Goal: Task Accomplishment & Management: Manage account settings

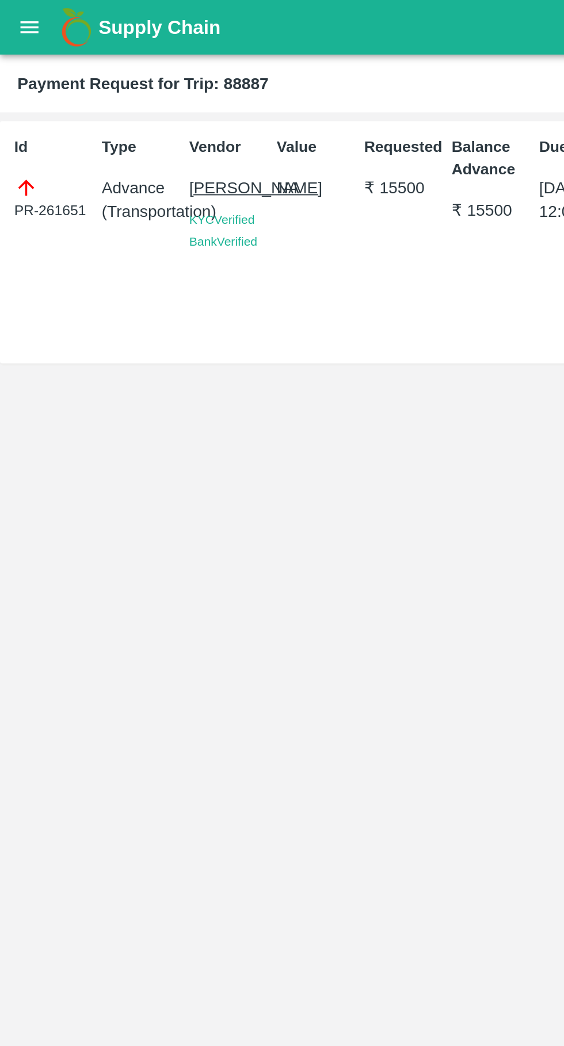
click at [13, 19] on icon "open drawer" at bounding box center [15, 14] width 13 height 13
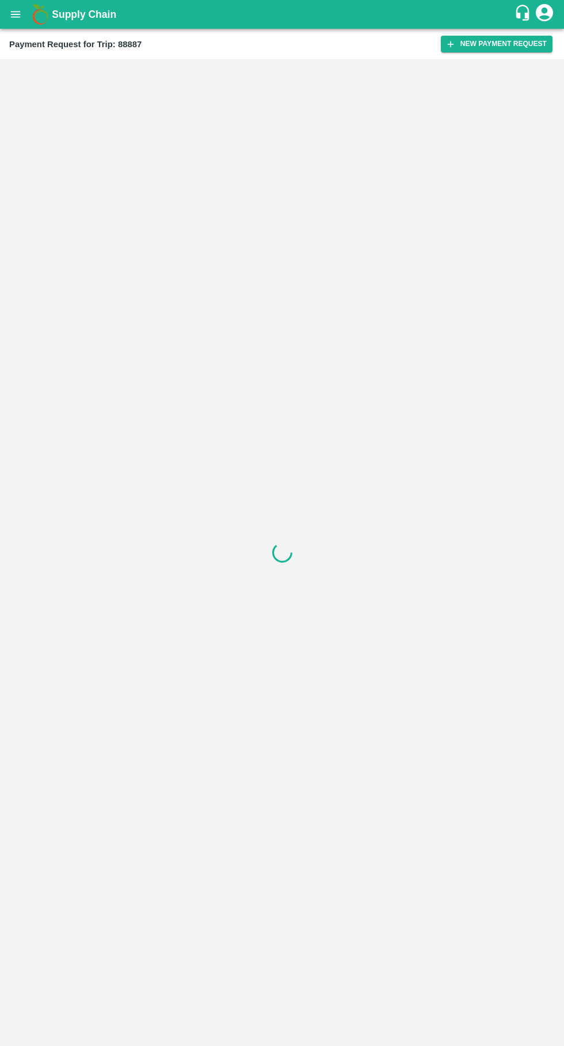
click at [16, 8] on icon "open drawer" at bounding box center [15, 14] width 13 height 13
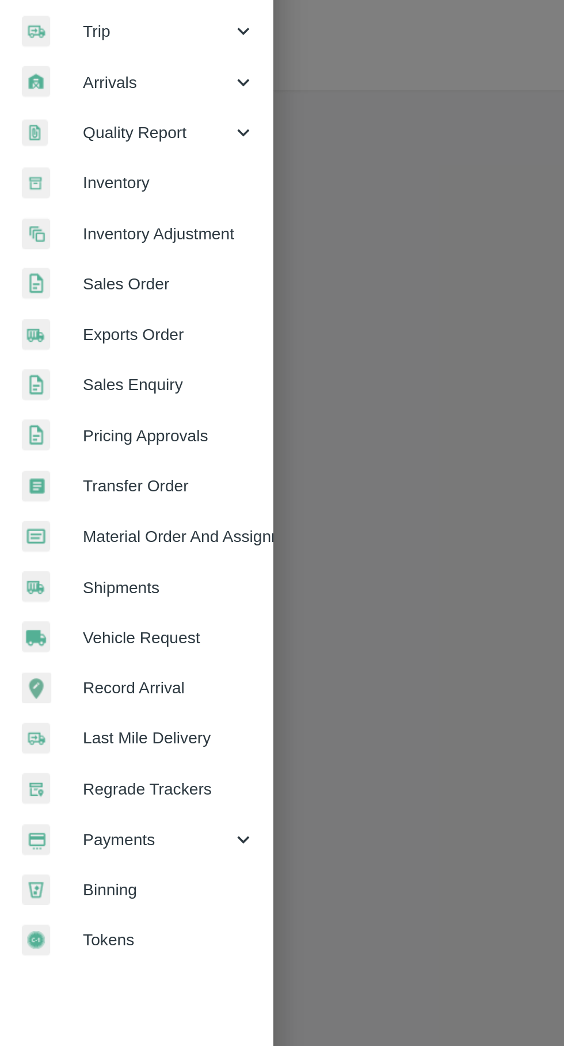
click at [96, 586] on span "Payments" at bounding box center [83, 587] width 78 height 13
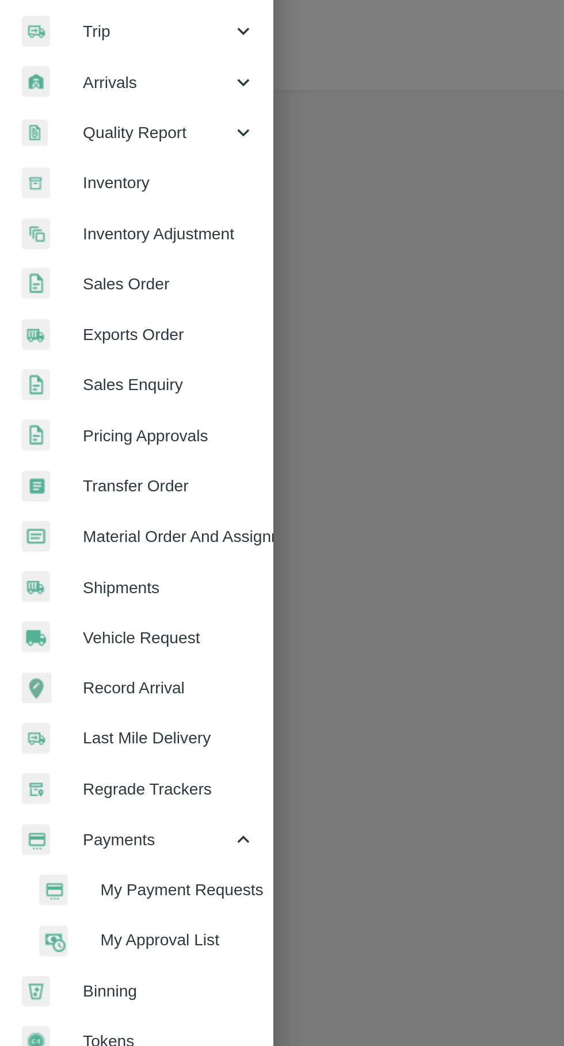
click at [109, 611] on span "My Payment Requests" at bounding box center [94, 613] width 82 height 13
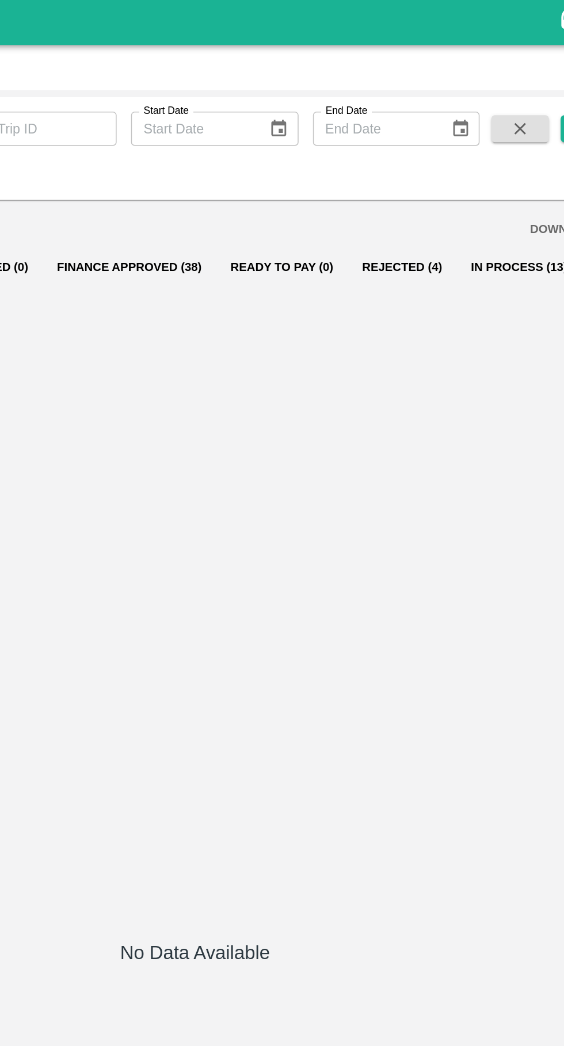
click at [213, 166] on button "Finance Approved (38)" at bounding box center [240, 171] width 111 height 28
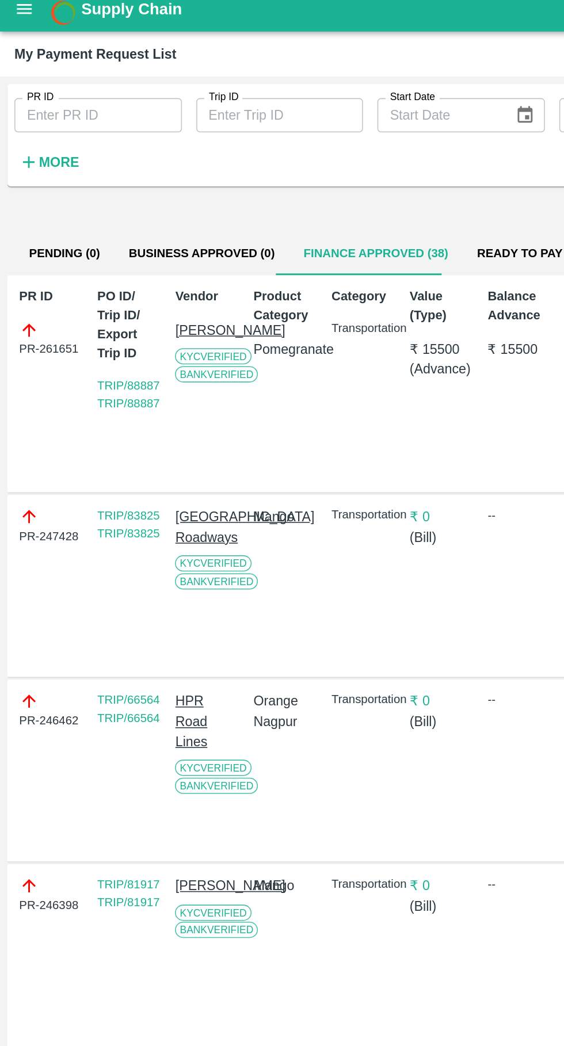
scroll to position [0, 9]
